Goal: Transaction & Acquisition: Purchase product/service

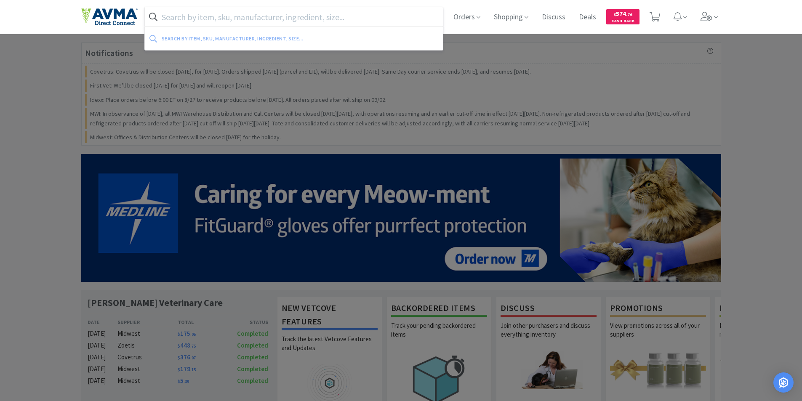
click at [165, 18] on input "text" at bounding box center [294, 16] width 298 height 19
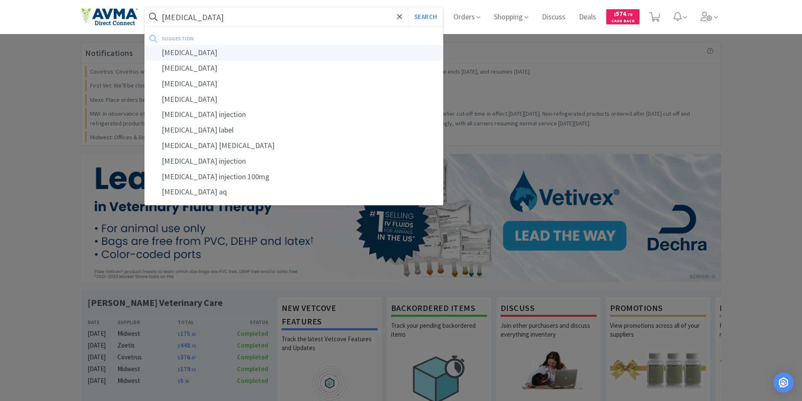
type input "[MEDICAL_DATA]"
click at [179, 51] on div "[MEDICAL_DATA]" at bounding box center [294, 53] width 298 height 16
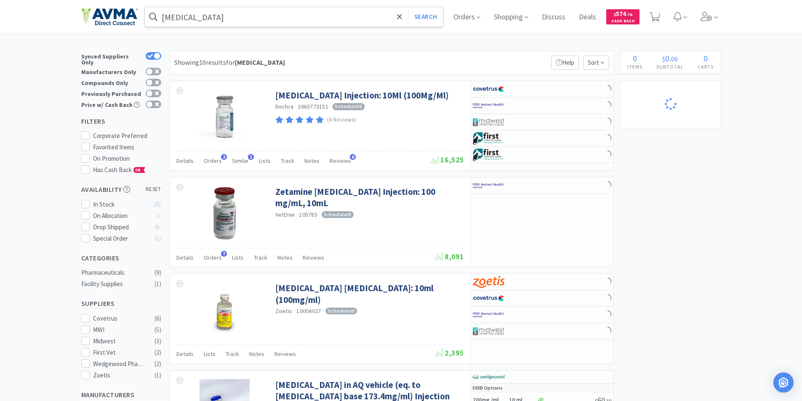
select select "4"
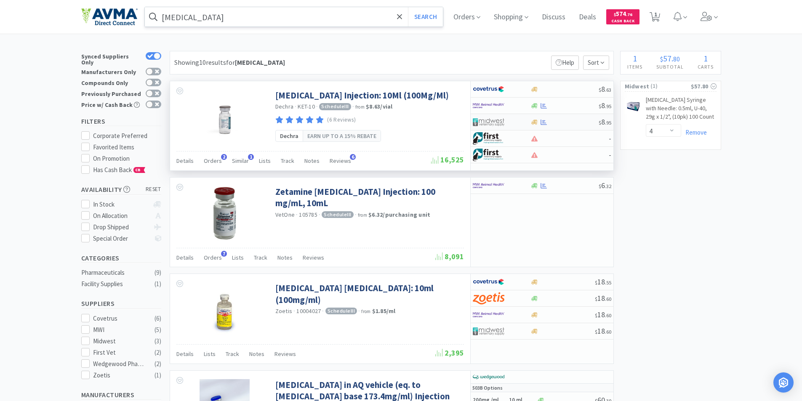
click at [486, 119] on img at bounding box center [489, 122] width 32 height 13
select select "1"
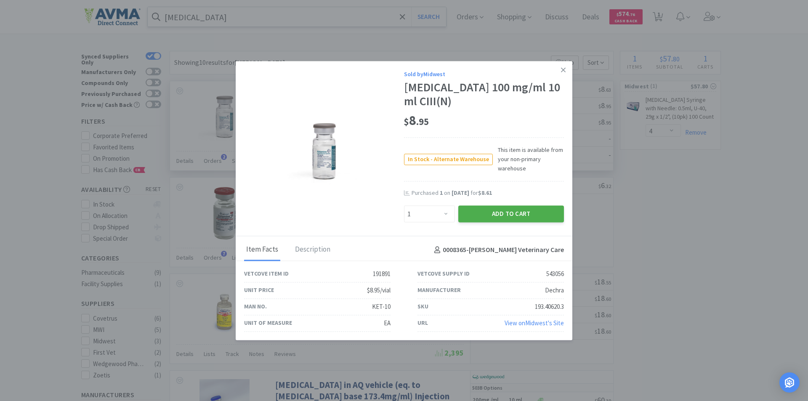
click at [493, 211] on button "Add to Cart" at bounding box center [511, 214] width 106 height 17
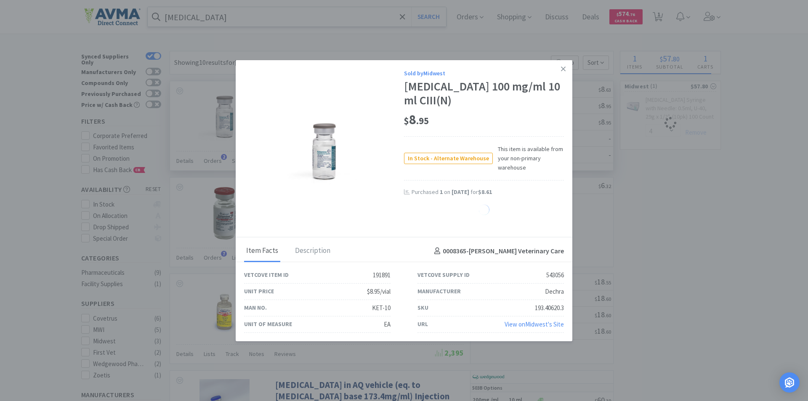
select select "1"
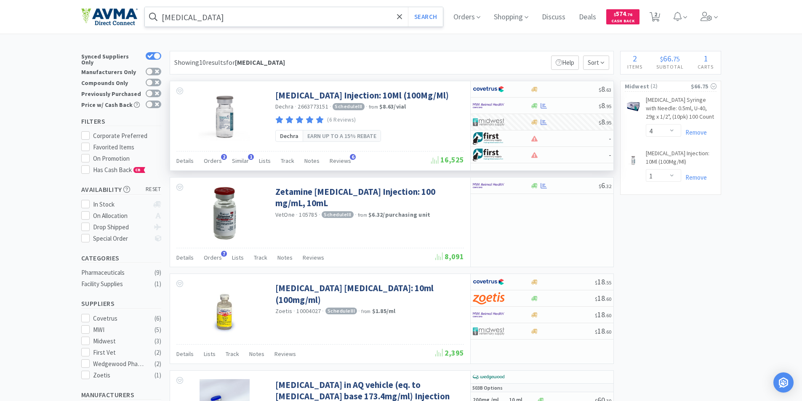
click at [231, 17] on input "[MEDICAL_DATA]" at bounding box center [294, 16] width 298 height 19
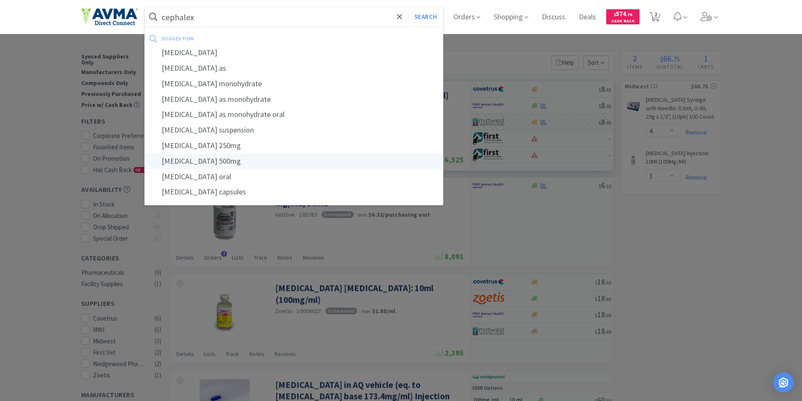
click at [185, 158] on div "[MEDICAL_DATA] 500mg" at bounding box center [294, 162] width 298 height 16
type input "[MEDICAL_DATA] 500mg"
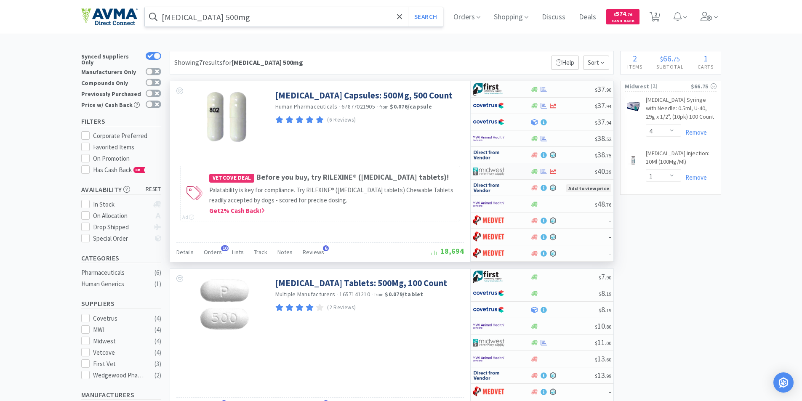
click at [488, 170] on img at bounding box center [489, 171] width 32 height 13
select select "1"
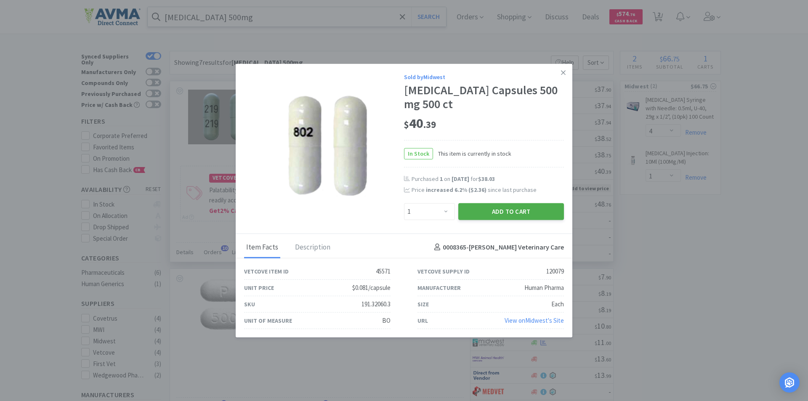
click at [478, 211] on button "Add to Cart" at bounding box center [511, 211] width 106 height 17
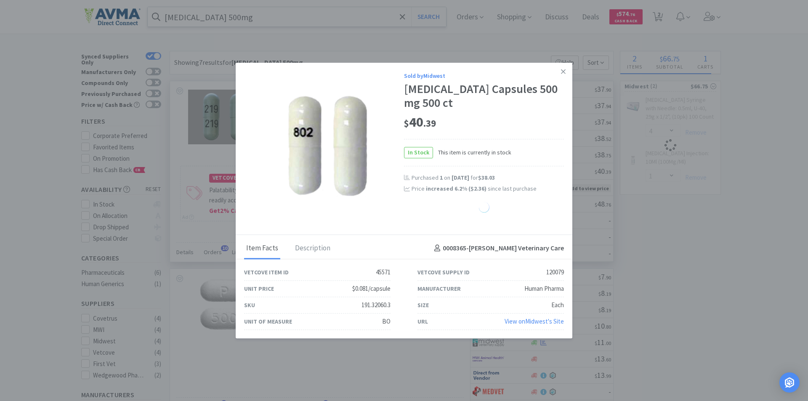
select select "1"
select select "4"
select select "1"
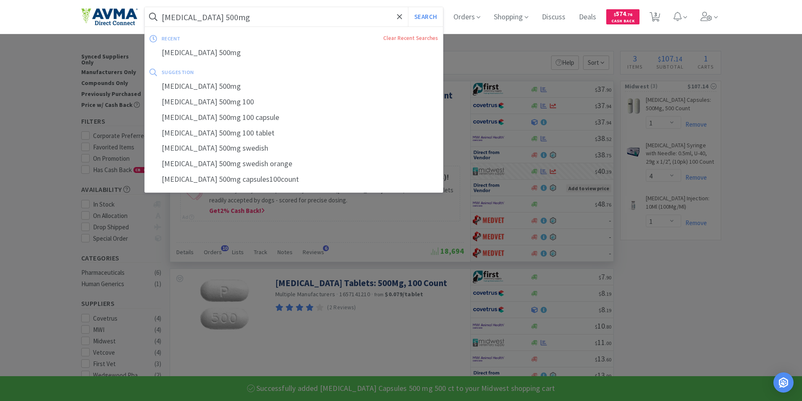
click at [249, 16] on input "[MEDICAL_DATA] 500mg" at bounding box center [294, 16] width 298 height 19
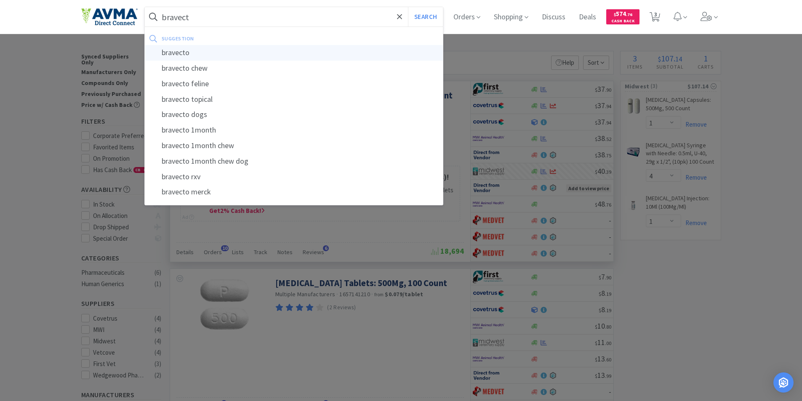
click at [181, 50] on div "bravecto" at bounding box center [294, 53] width 298 height 16
type input "bravecto"
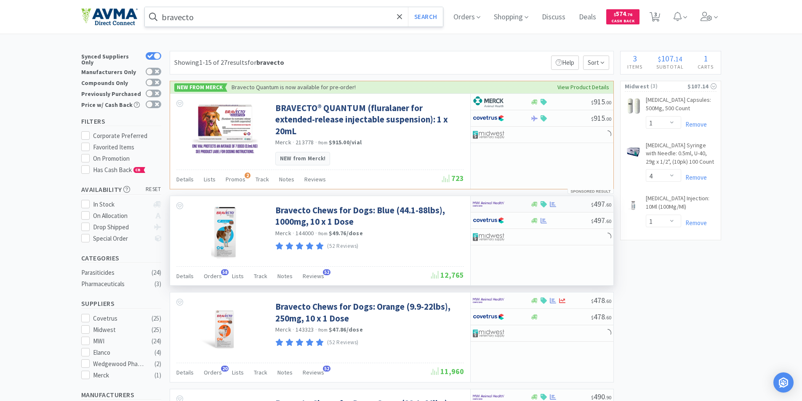
click at [481, 198] on img at bounding box center [489, 204] width 32 height 13
select select "1"
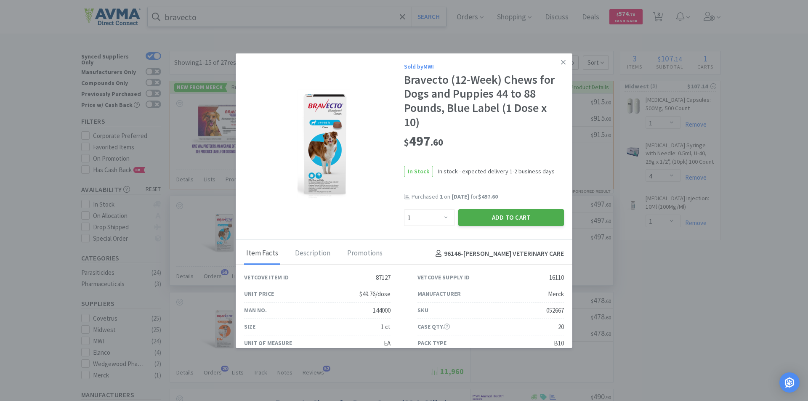
click at [485, 213] on button "Add to Cart" at bounding box center [511, 217] width 106 height 17
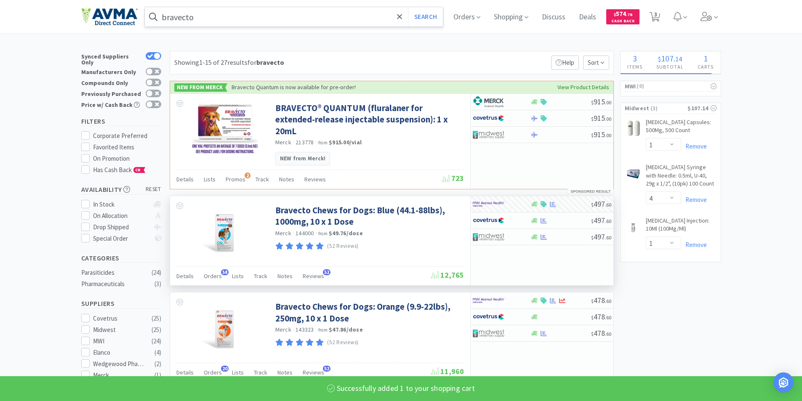
select select "1"
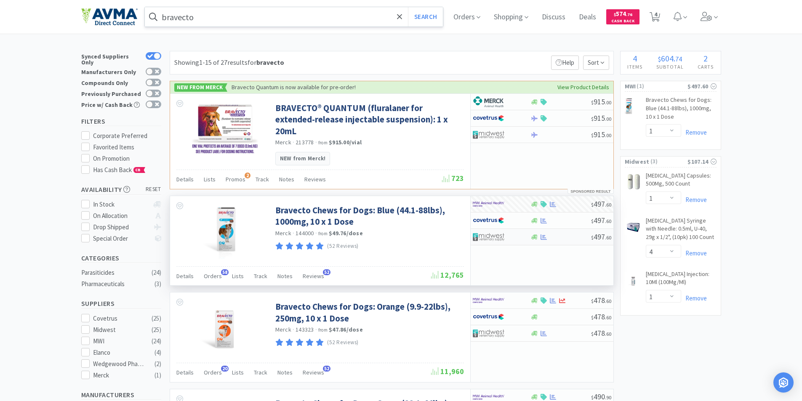
click at [486, 231] on img at bounding box center [489, 237] width 32 height 13
select select "1"
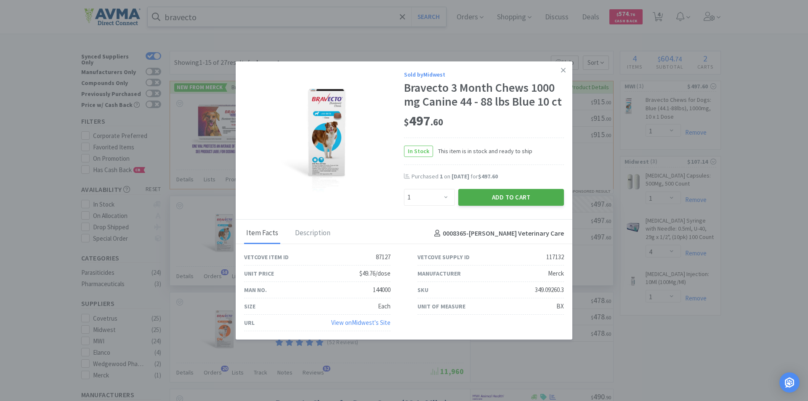
click at [490, 192] on button "Add to Cart" at bounding box center [511, 197] width 106 height 17
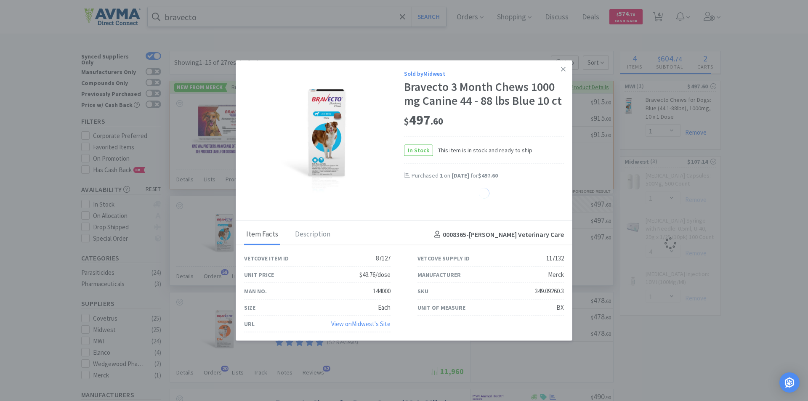
select select "1"
select select "4"
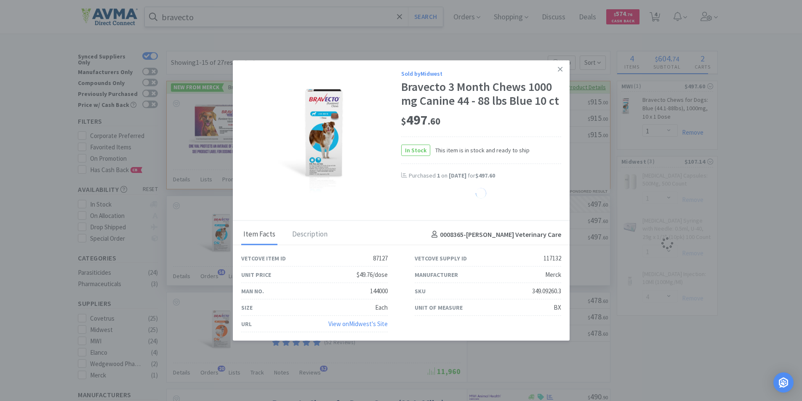
select select "1"
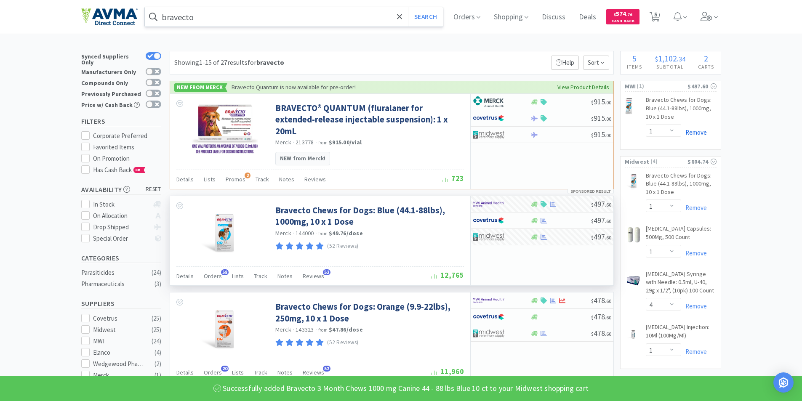
click at [693, 133] on link "Remove" at bounding box center [694, 132] width 26 height 8
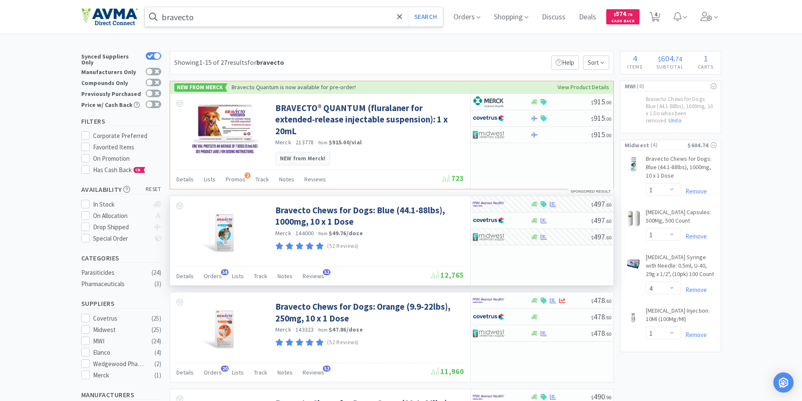
click at [221, 16] on input "bravecto" at bounding box center [294, 16] width 298 height 19
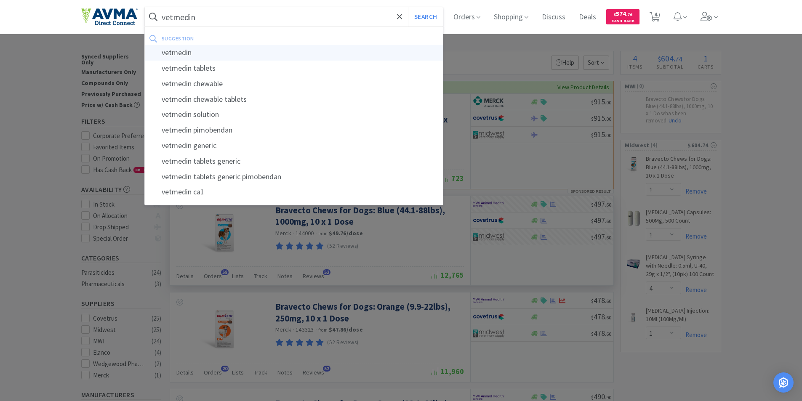
type input "vetmedin"
click at [190, 53] on div "vetmedin" at bounding box center [294, 53] width 298 height 16
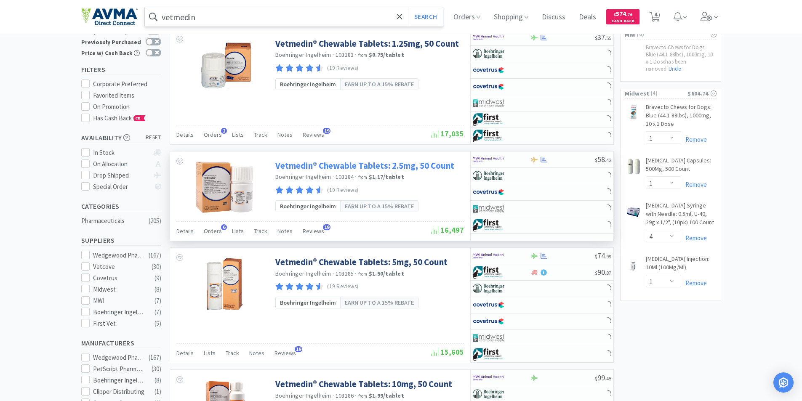
scroll to position [42, 0]
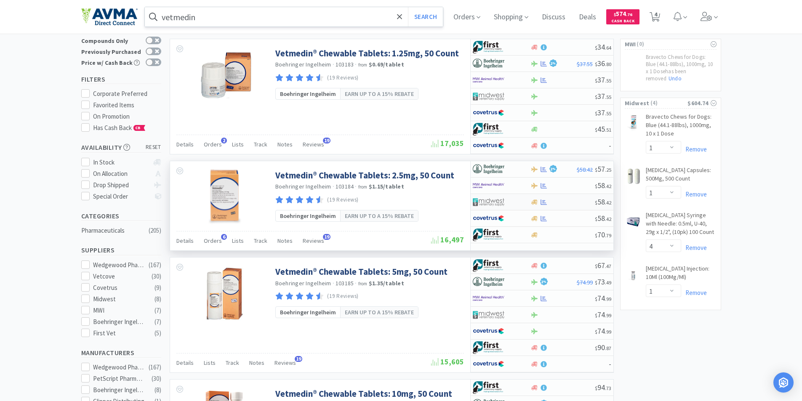
click at [488, 201] on img at bounding box center [489, 202] width 32 height 13
select select "1"
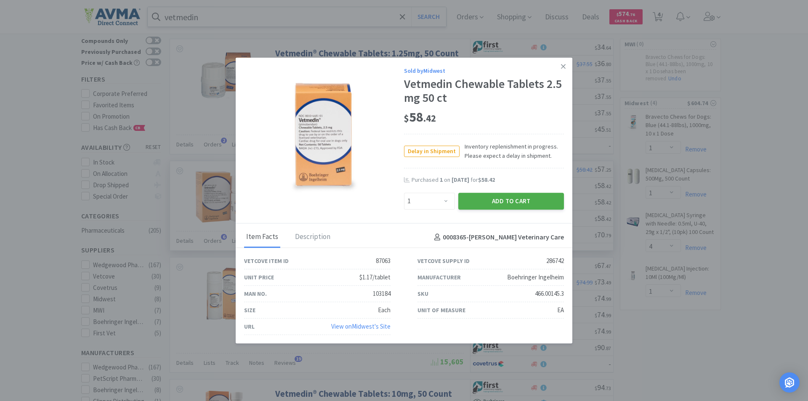
click at [494, 199] on button "Add to Cart" at bounding box center [511, 201] width 106 height 17
select select "1"
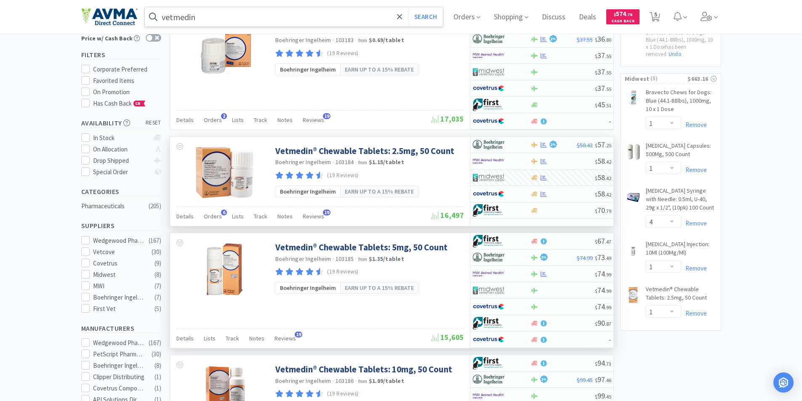
scroll to position [0, 0]
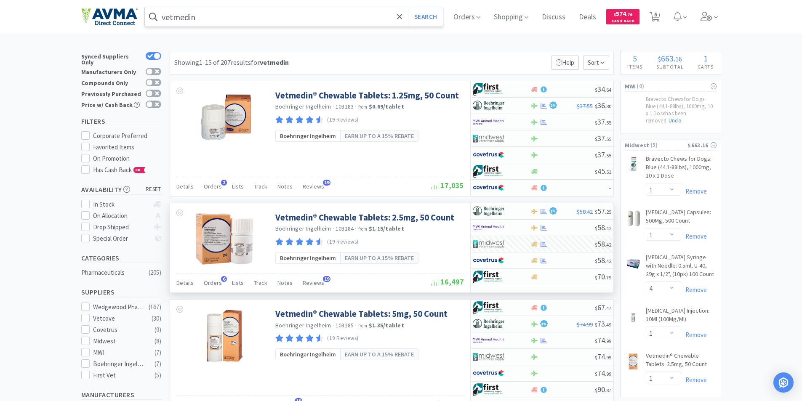
click at [225, 18] on input "vetmedin" at bounding box center [294, 16] width 298 height 19
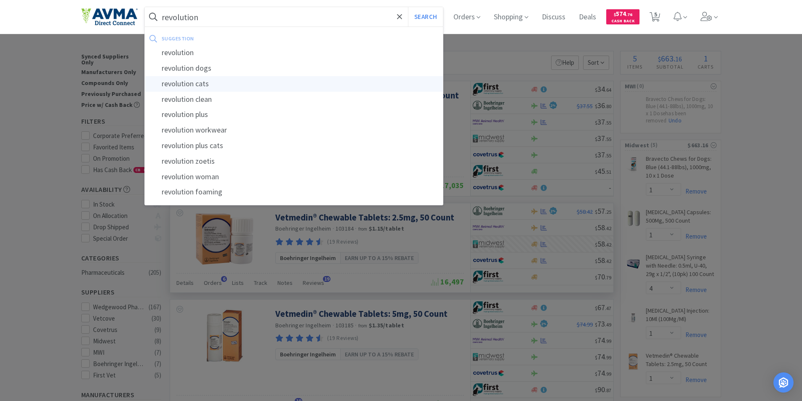
click at [197, 82] on div "revolution cats" at bounding box center [294, 84] width 298 height 16
type input "revolution cats"
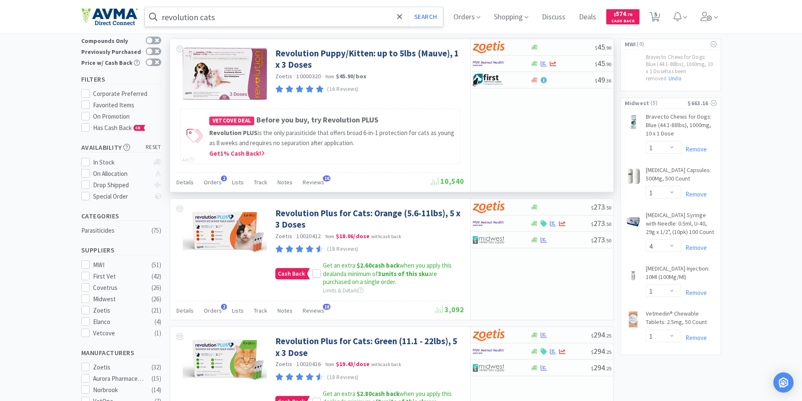
scroll to position [84, 0]
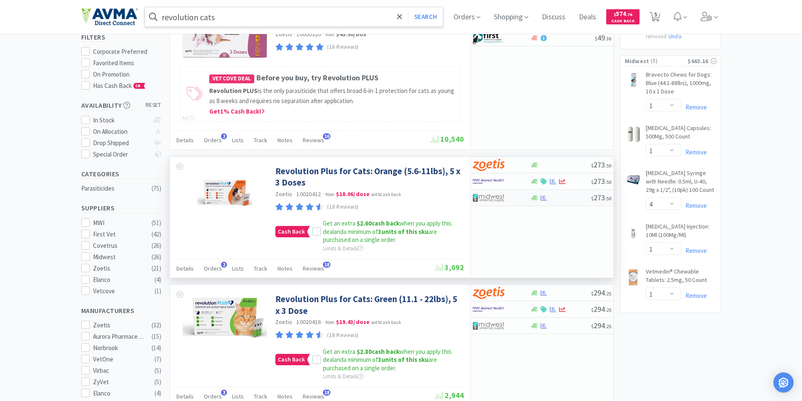
click at [480, 196] on img at bounding box center [489, 197] width 32 height 13
select select "1"
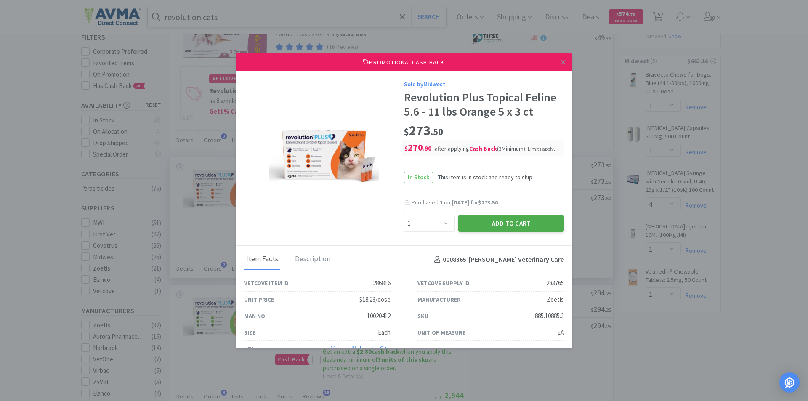
click at [484, 223] on button "Add to Cart" at bounding box center [511, 223] width 106 height 17
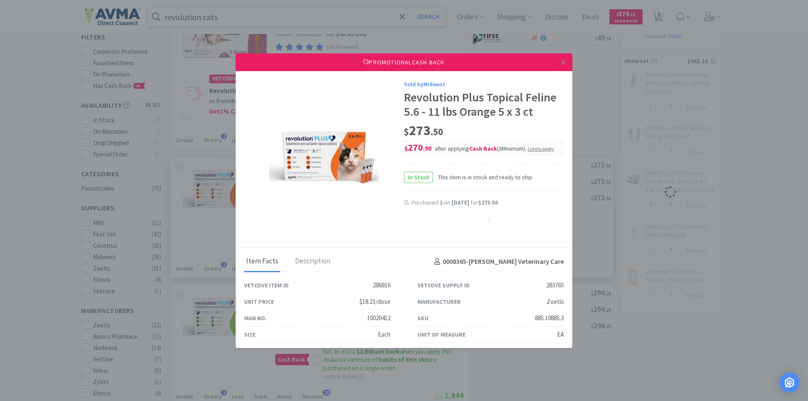
select select "1"
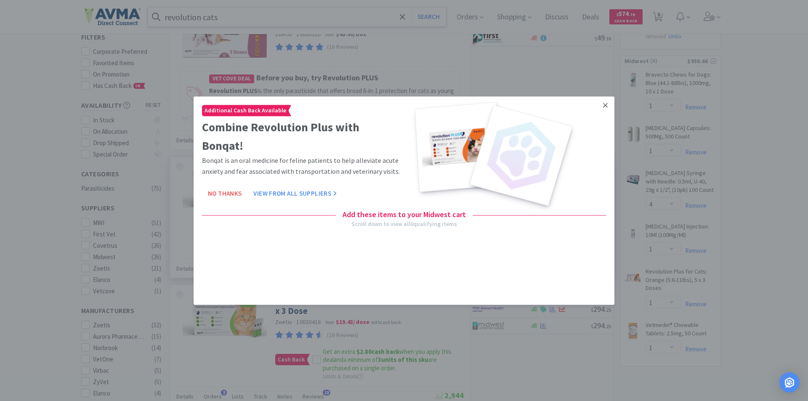
click at [605, 104] on icon at bounding box center [605, 105] width 5 height 8
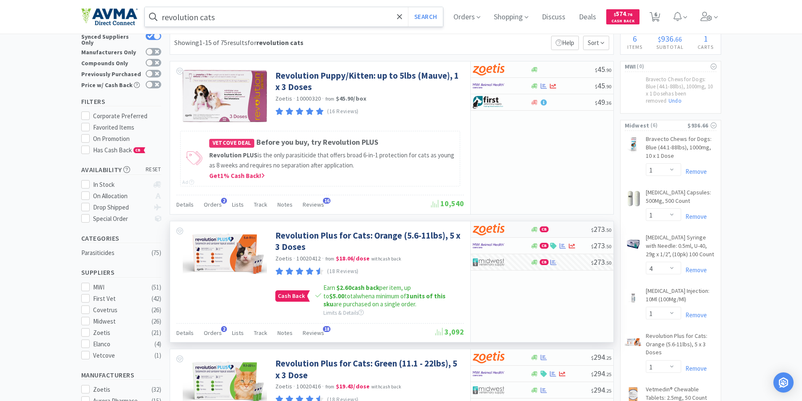
scroll to position [0, 0]
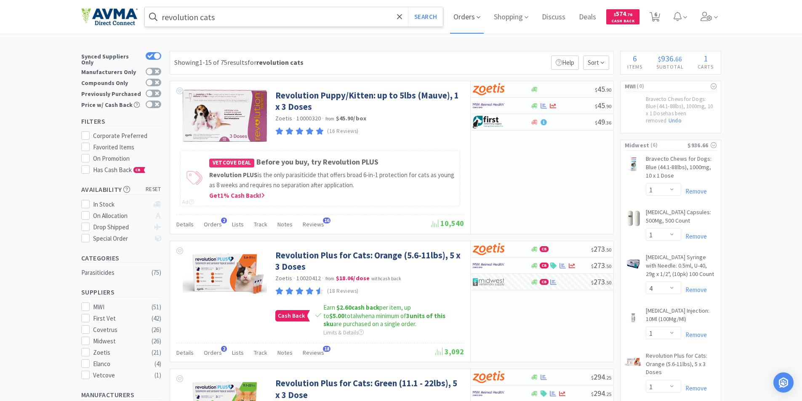
click at [465, 19] on span "Orders" at bounding box center [467, 17] width 34 height 34
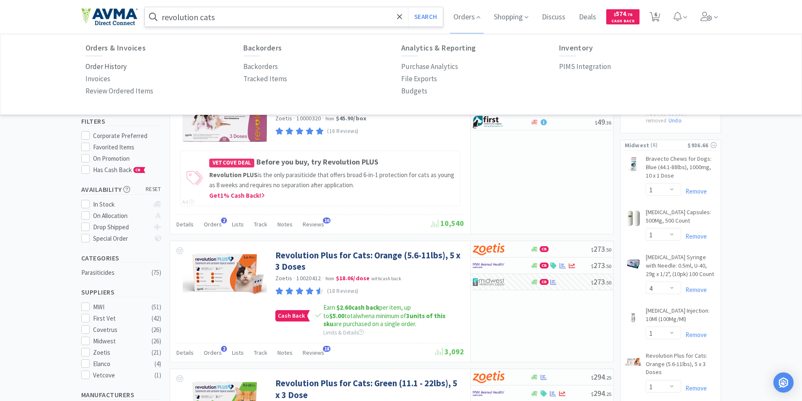
click at [106, 64] on p "Order History" at bounding box center [105, 66] width 41 height 11
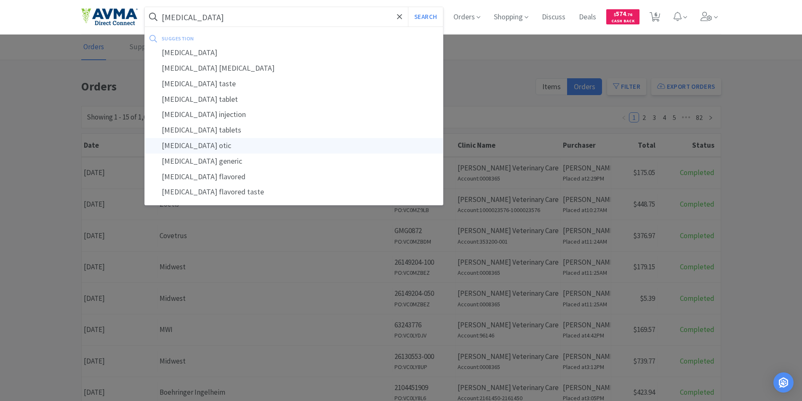
click at [188, 144] on div "[MEDICAL_DATA] otic" at bounding box center [294, 146] width 298 height 16
type input "[MEDICAL_DATA] otic"
select select "1"
select select "4"
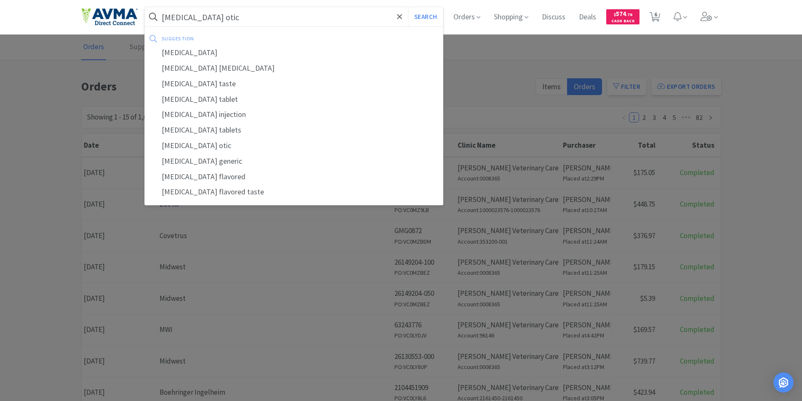
select select "1"
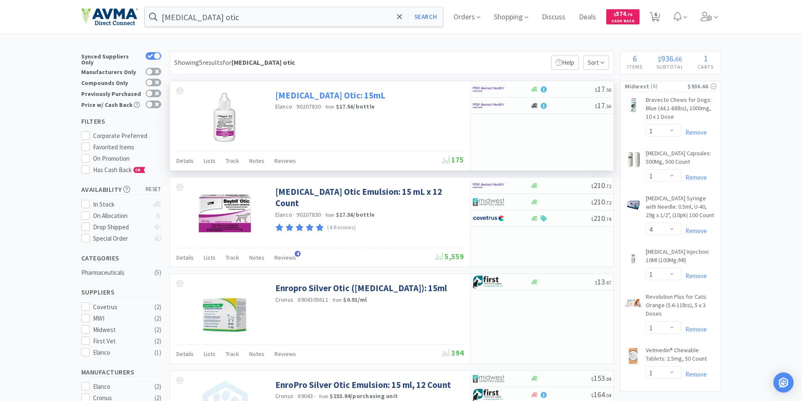
click at [295, 96] on link "[MEDICAL_DATA] Otic: 15mL" at bounding box center [330, 95] width 110 height 11
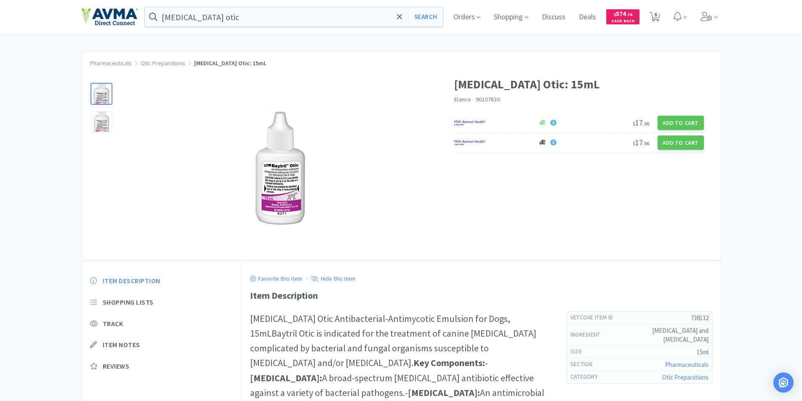
select select "1"
select select "4"
select select "1"
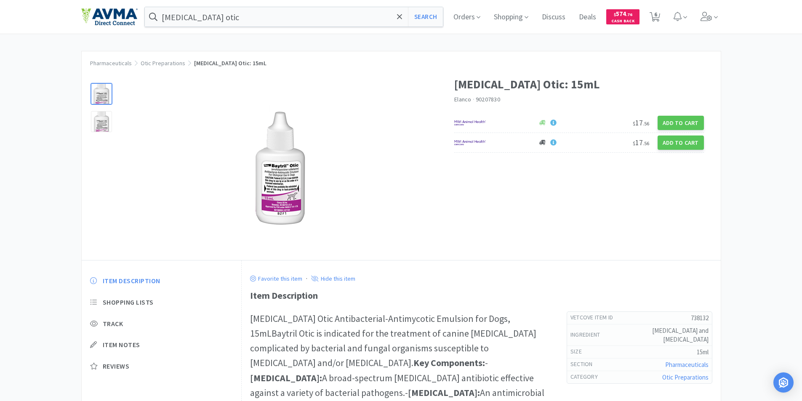
select select "1"
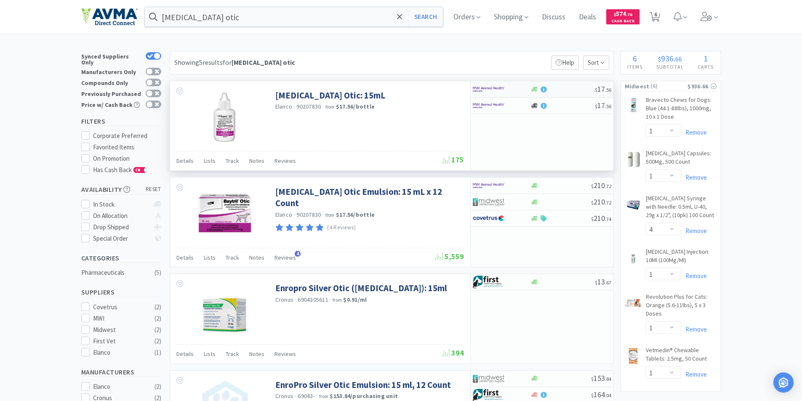
click at [481, 86] on img at bounding box center [489, 89] width 32 height 13
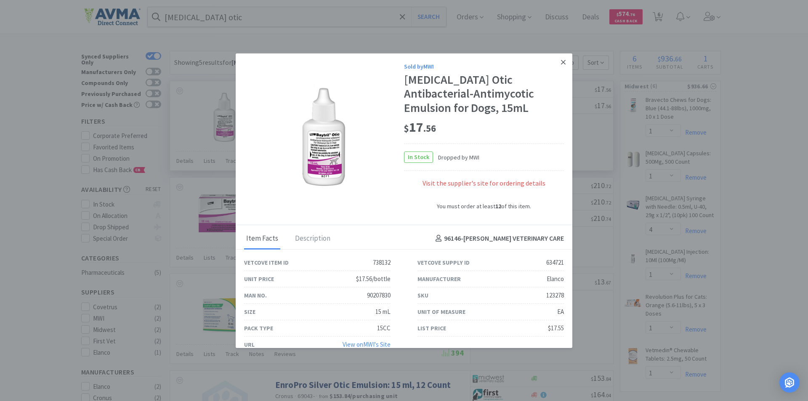
click at [561, 60] on icon at bounding box center [563, 62] width 5 height 8
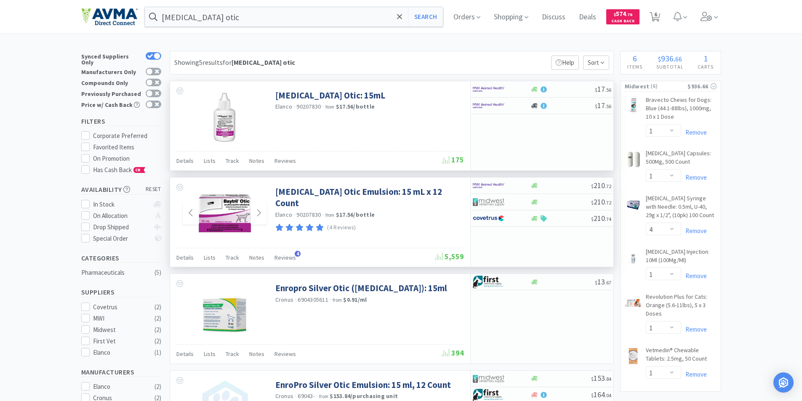
click at [230, 216] on img at bounding box center [224, 213] width 55 height 55
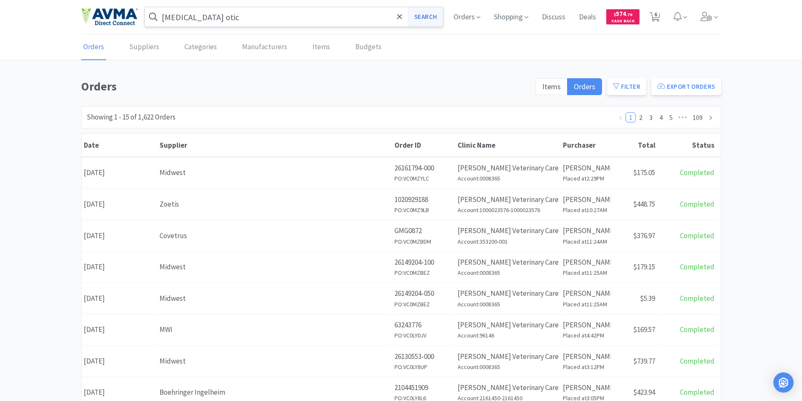
click at [421, 20] on button "Search" at bounding box center [425, 16] width 35 height 19
select select "1"
select select "4"
select select "1"
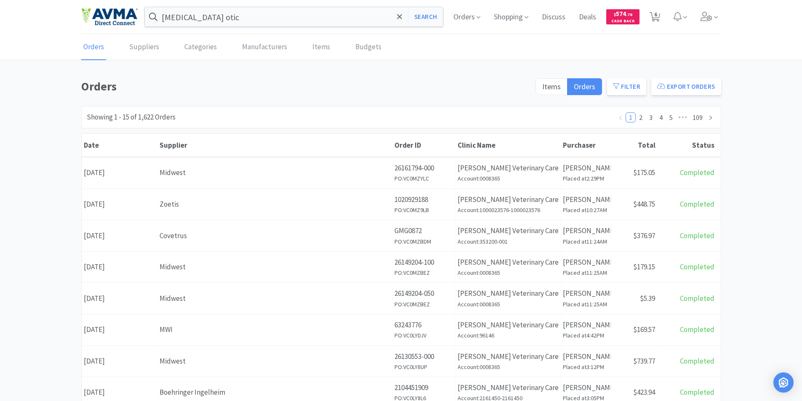
select select "1"
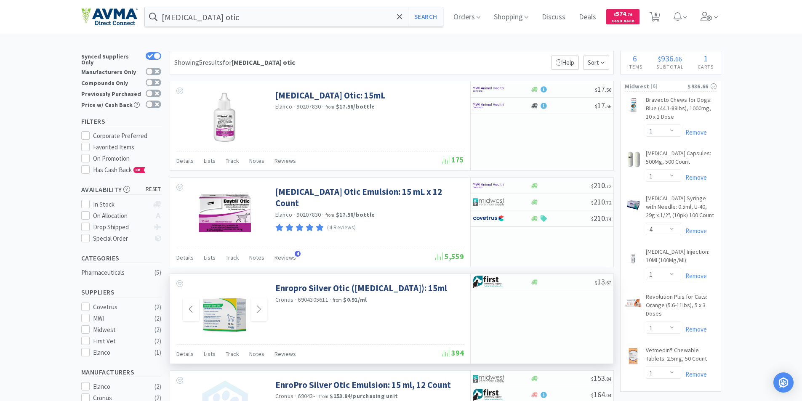
click at [218, 312] on img at bounding box center [224, 309] width 61 height 55
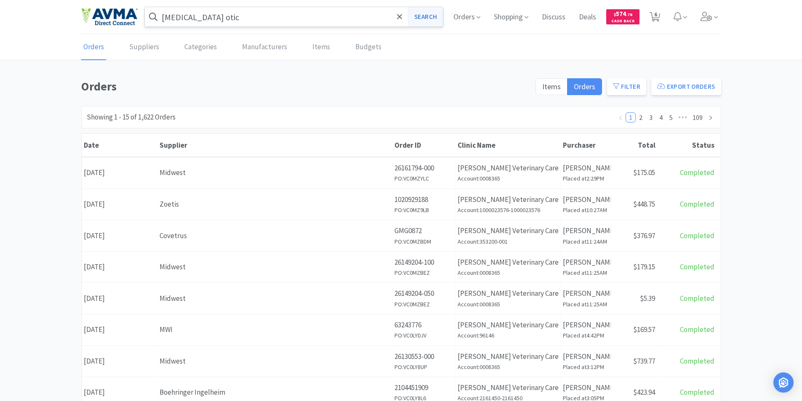
click at [425, 17] on button "Search" at bounding box center [425, 16] width 35 height 19
select select "1"
select select "4"
select select "1"
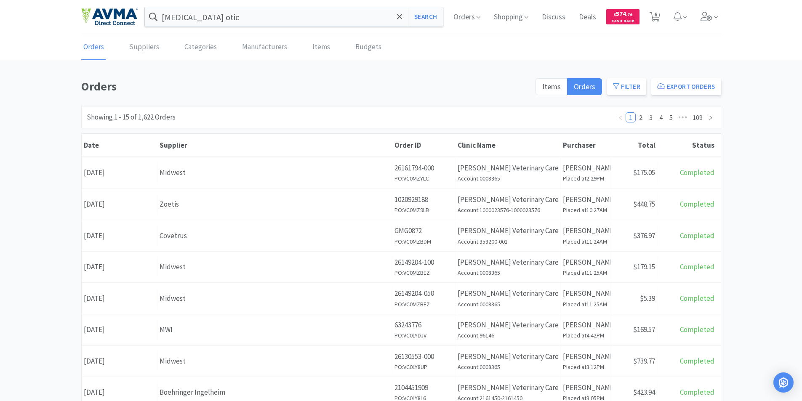
select select "1"
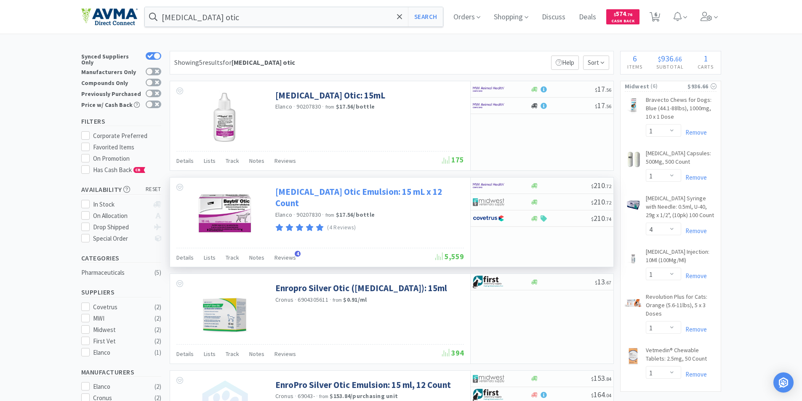
click at [309, 194] on link "[MEDICAL_DATA] Otic Emulsion: 15 mL x 12 Count" at bounding box center [368, 197] width 186 height 23
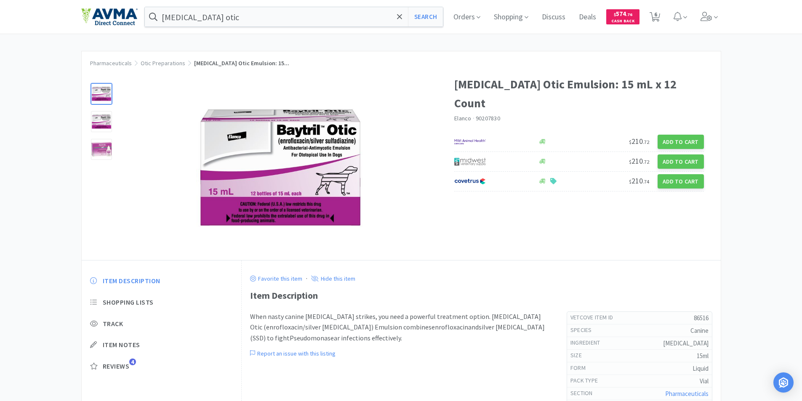
select select "1"
select select "4"
select select "1"
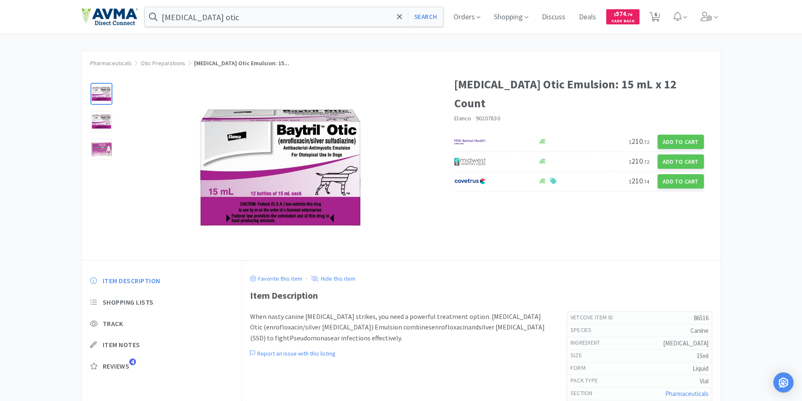
select select "1"
